Goal: Information Seeking & Learning: Learn about a topic

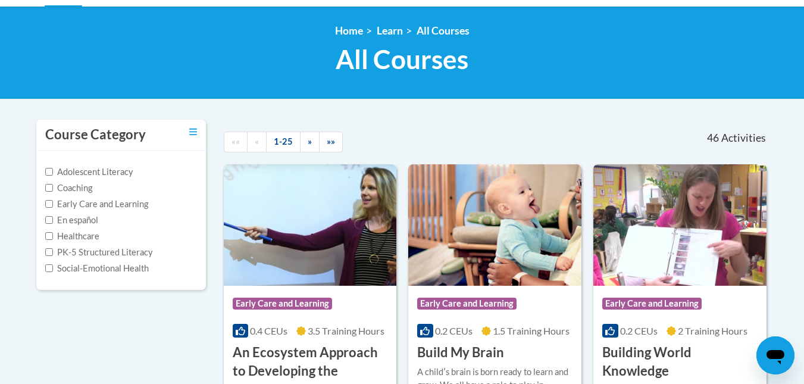
scroll to position [205, 0]
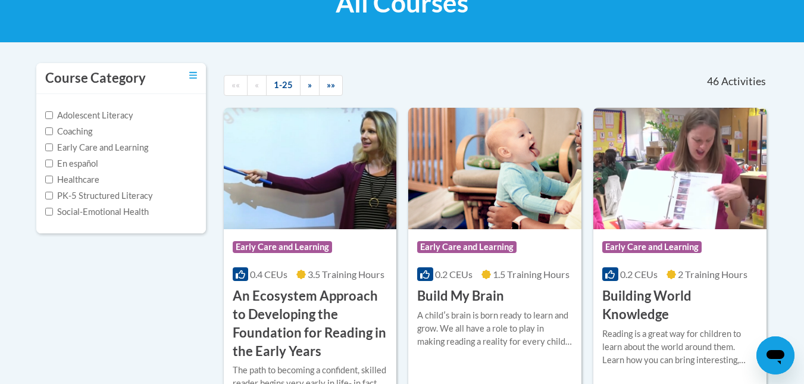
click at [128, 140] on div "Adolescent Literacy Coaching Early Care and Learning En español Healthcare PK-5…" at bounding box center [121, 163] width 152 height 109
click at [114, 145] on label "Early Care and Learning" at bounding box center [96, 147] width 103 height 13
click at [53, 145] on input "Early Care and Learning" at bounding box center [49, 147] width 8 height 8
checkbox input "true"
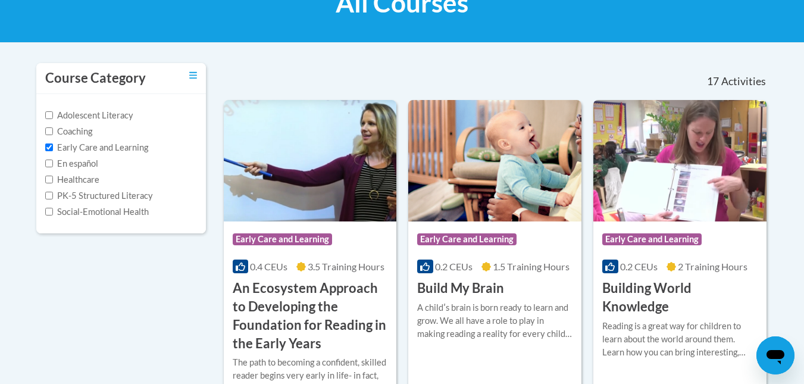
click at [73, 192] on label "PK-5 Structured Literacy" at bounding box center [99, 195] width 108 height 13
click at [53, 192] on input "PK-5 Structured Literacy" at bounding box center [49, 196] width 8 height 8
checkbox input "true"
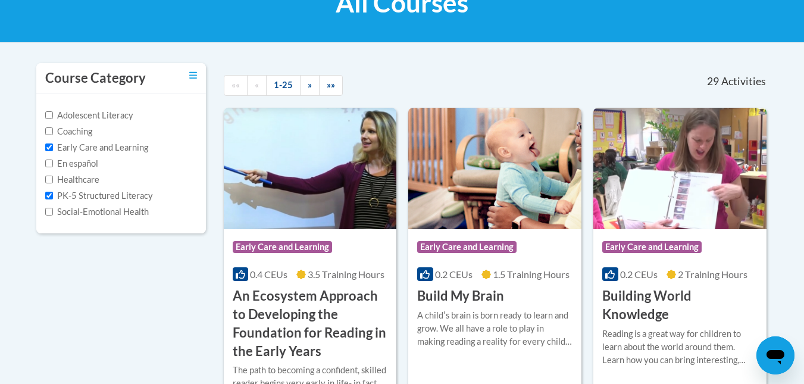
click at [59, 116] on label "Adolescent Literacy" at bounding box center [89, 115] width 88 height 13
click at [53, 116] on input "Adolescent Literacy" at bounding box center [49, 115] width 8 height 8
checkbox input "true"
drag, startPoint x: 803, startPoint y: 64, endPoint x: 803, endPoint y: 88, distance: 24.4
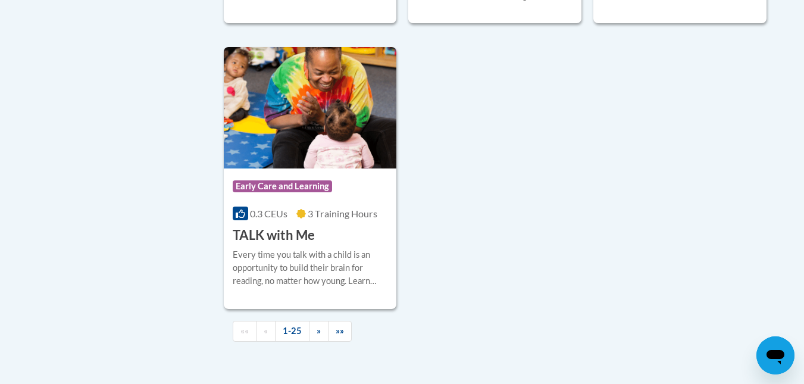
scroll to position [2837, 0]
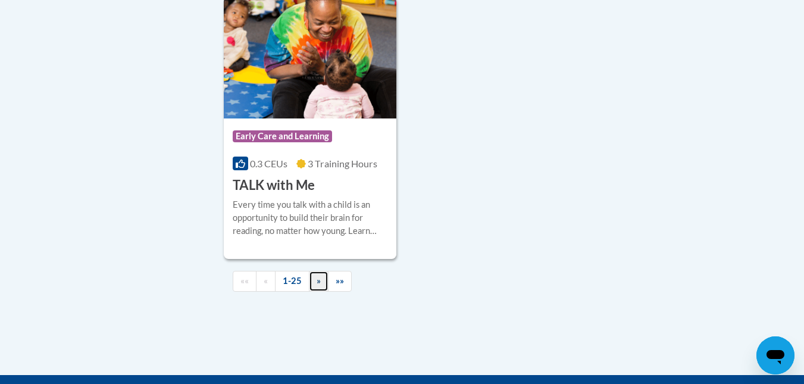
click at [320, 276] on link "»" at bounding box center [319, 281] width 20 height 21
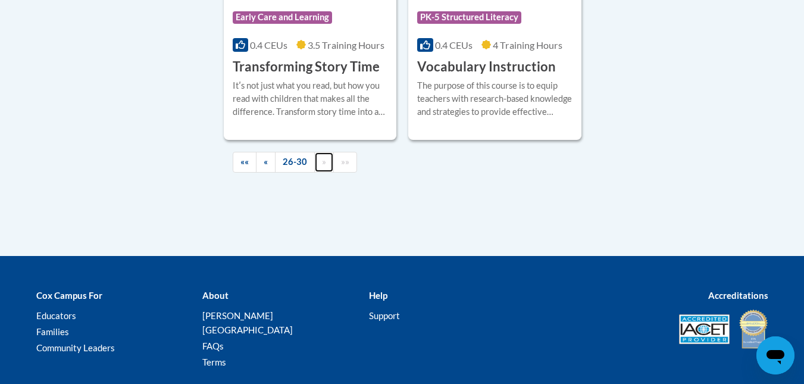
scroll to position [629, 0]
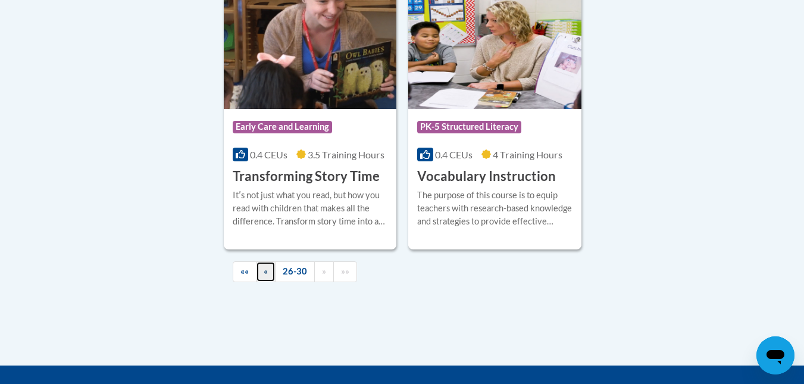
click at [261, 275] on link "«" at bounding box center [266, 271] width 20 height 21
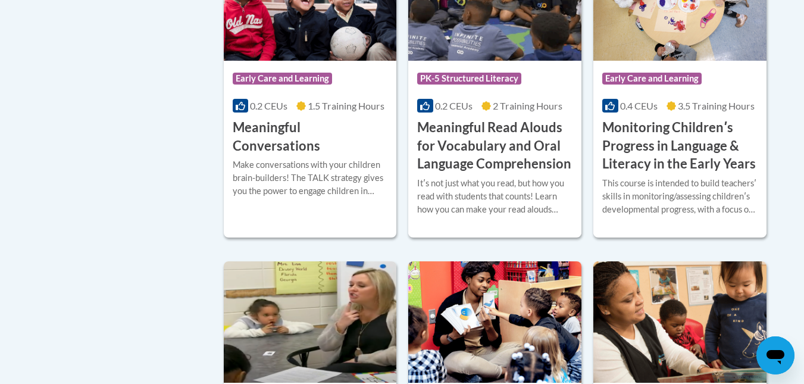
scroll to position [1346, 0]
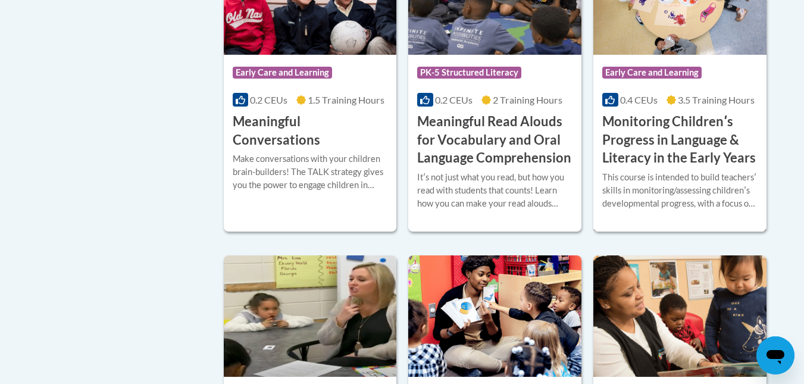
click at [699, 152] on h3 "Monitoring Childrenʹs Progress in Language & Literacy in the Early Years" at bounding box center [679, 139] width 155 height 55
